Goal: Ask a question

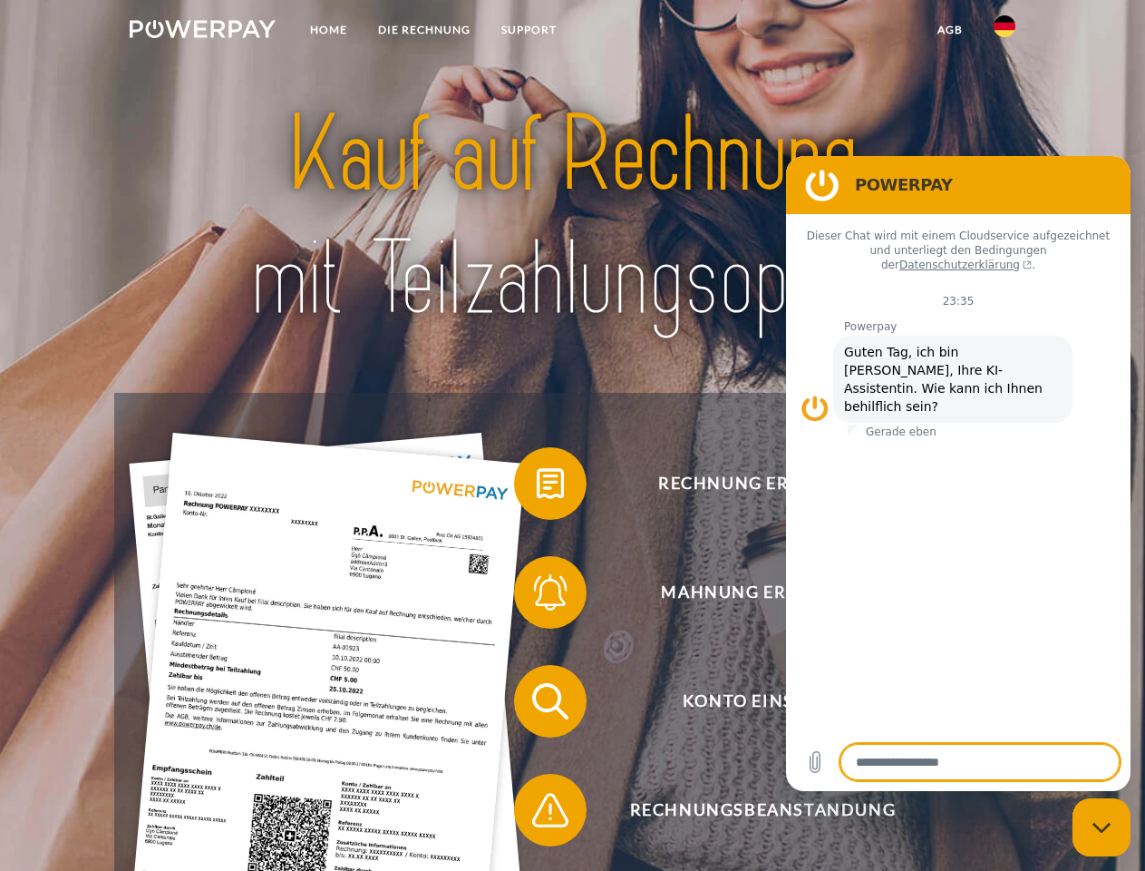
click at [202, 32] on img at bounding box center [203, 29] width 146 height 18
click at [1005, 32] on img at bounding box center [1005, 26] width 22 height 22
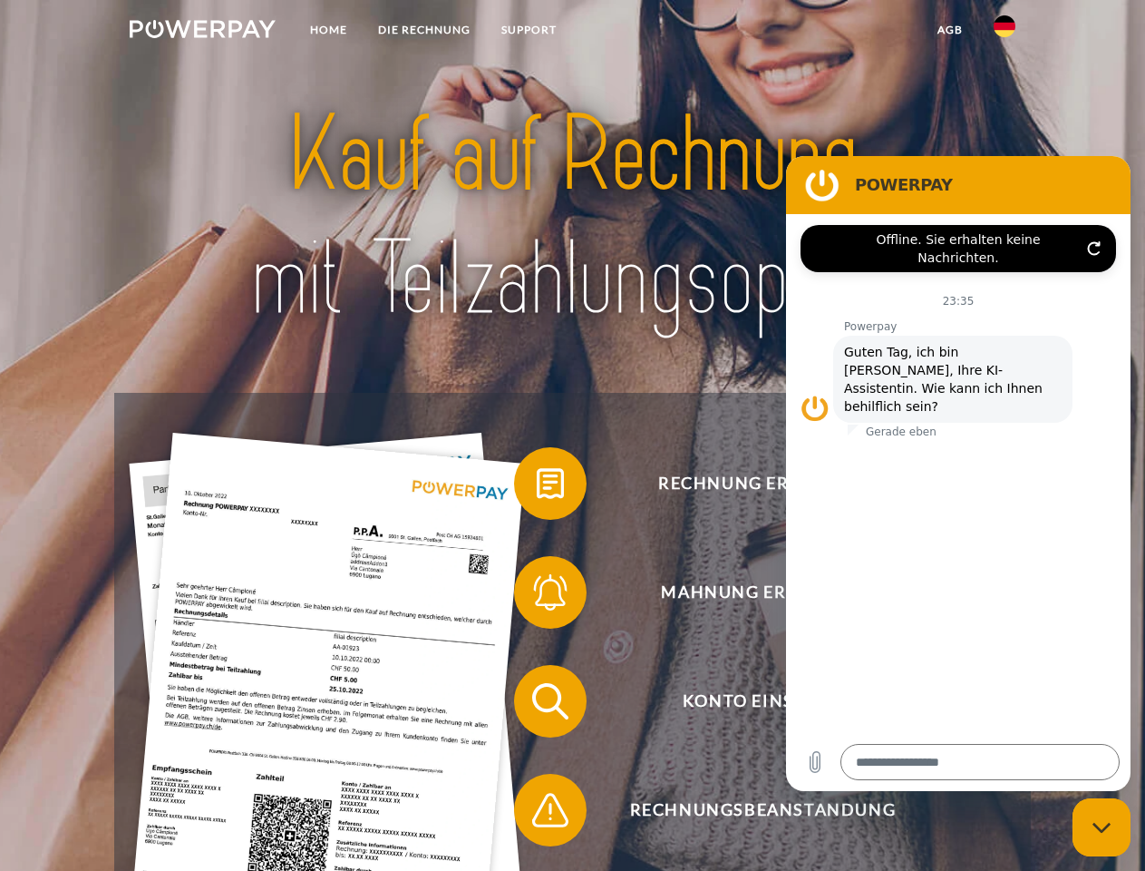
click at [950, 30] on link "agb" at bounding box center [950, 30] width 56 height 33
click at [537, 487] on span at bounding box center [523, 483] width 91 height 91
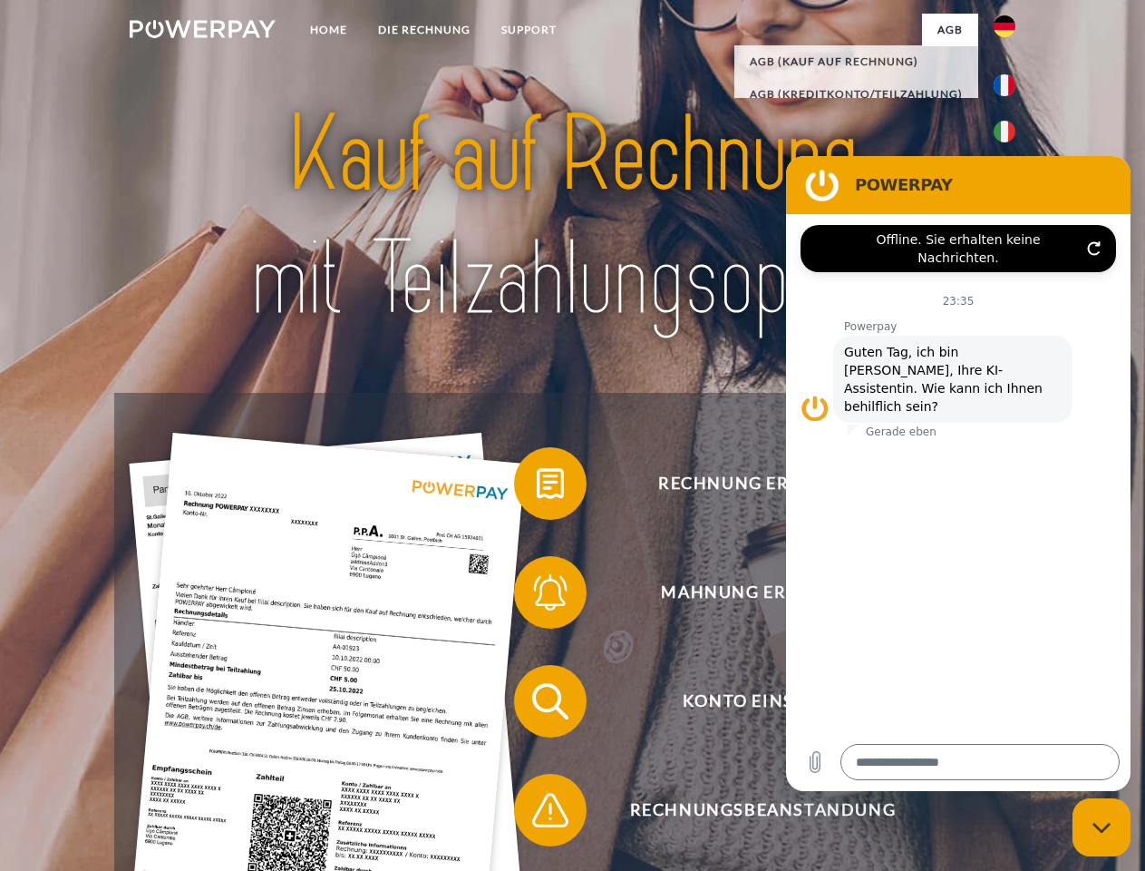
click at [537, 596] on span at bounding box center [523, 592] width 91 height 91
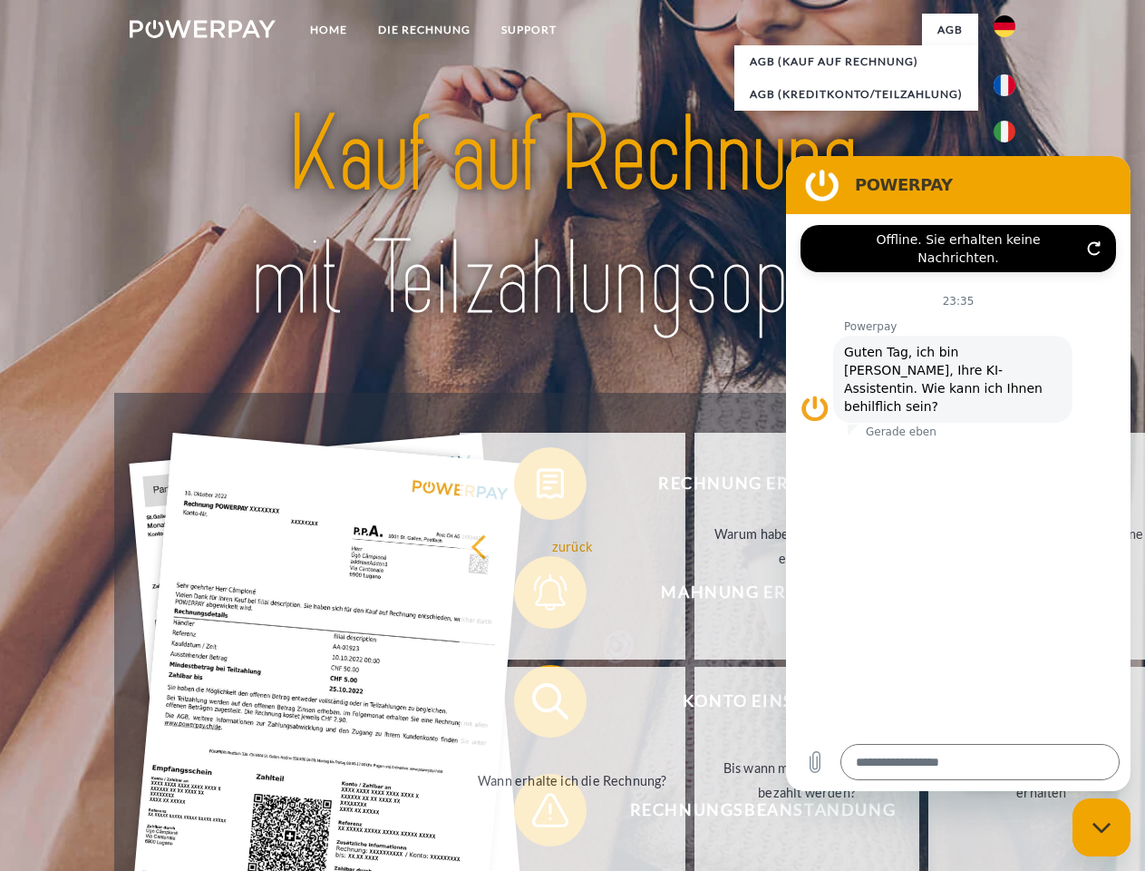
click at [695, 705] on link "Bis wann muss die Rechnung bezahlt werden?" at bounding box center [808, 780] width 226 height 227
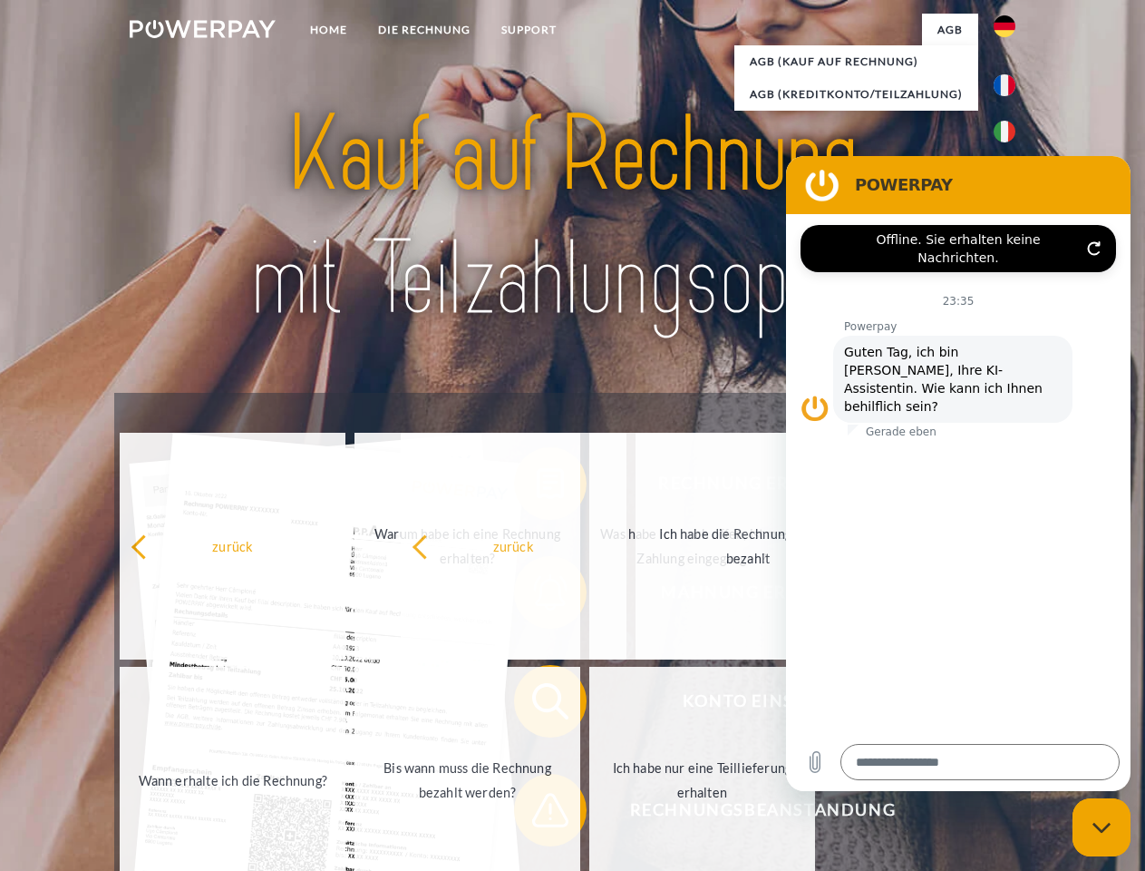
click at [537, 814] on span at bounding box center [523, 810] width 91 height 91
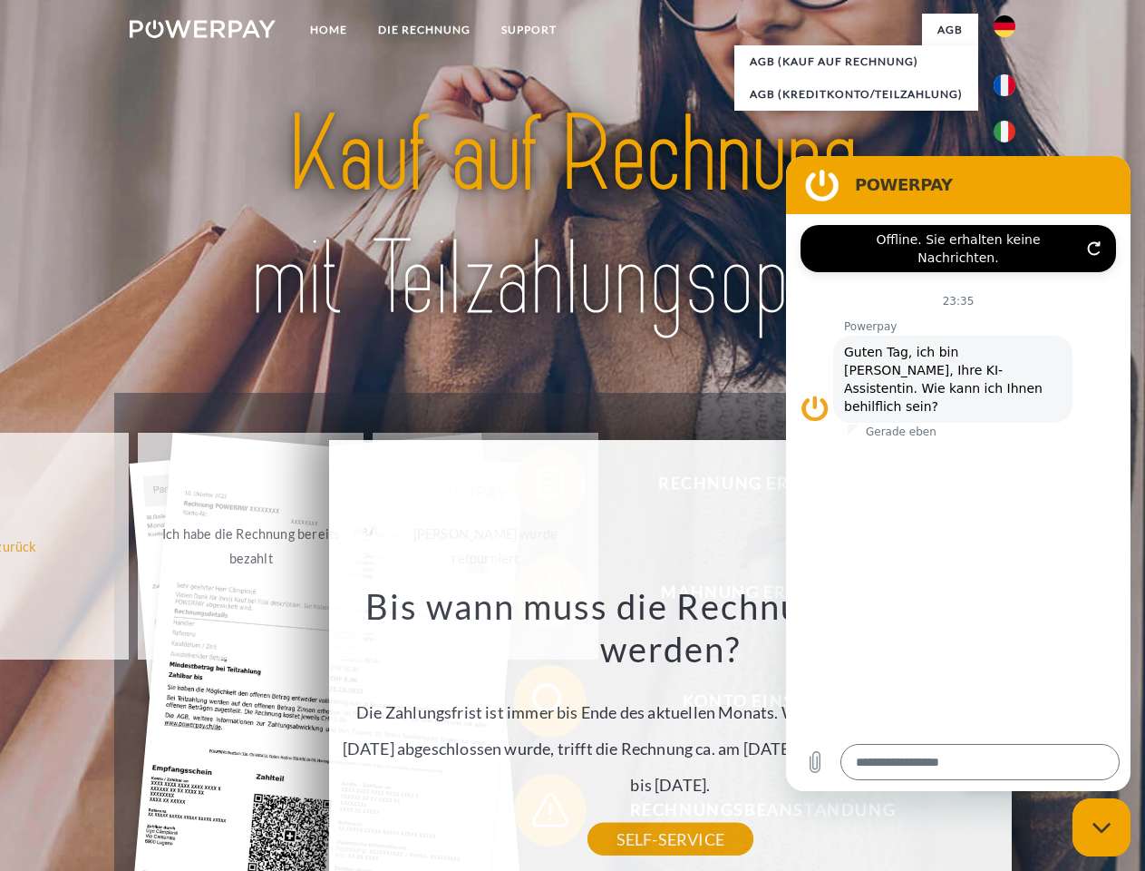
click at [1102, 827] on icon "Messaging-Fenster schließen" at bounding box center [1102, 828] width 19 height 12
type textarea "*"
